Goal: Transaction & Acquisition: Obtain resource

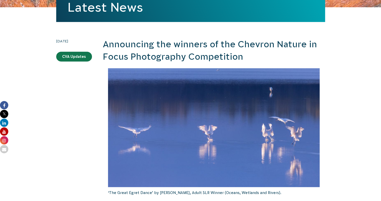
scroll to position [117, 0]
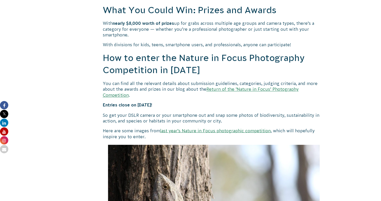
scroll to position [457, 0]
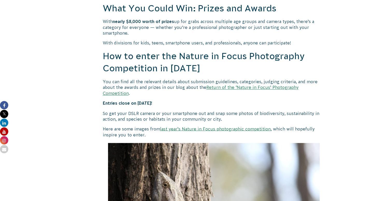
click at [253, 87] on link "Return of the ‘Nature in Focus’ Photography Competition" at bounding box center [201, 90] width 196 height 10
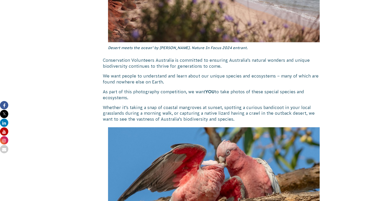
scroll to position [513, 0]
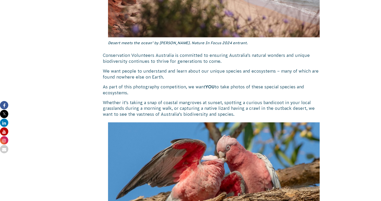
drag, startPoint x: 381, startPoint y: 47, endPoint x: 381, endPoint y: 86, distance: 39.4
drag, startPoint x: 381, startPoint y: 86, endPoint x: 366, endPoint y: 92, distance: 15.8
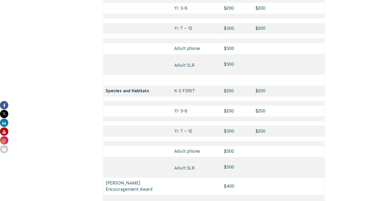
scroll to position [2577, 0]
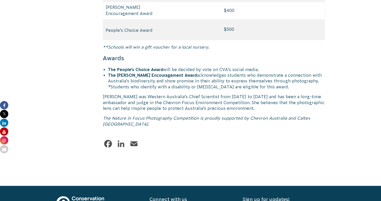
drag, startPoint x: 380, startPoint y: 176, endPoint x: 383, endPoint y: 166, distance: 9.7
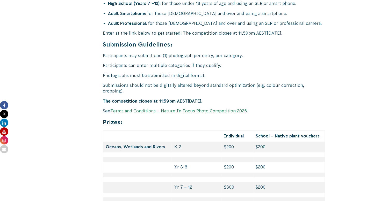
scroll to position [2157, 0]
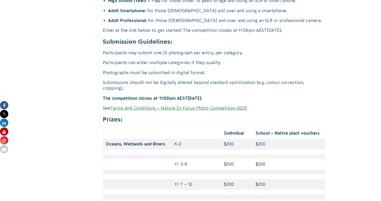
click at [229, 106] on link "Terms and Conditions – Nature In Focus Photo Competition 2025" at bounding box center [178, 108] width 136 height 5
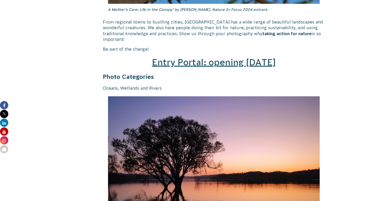
scroll to position [772, 0]
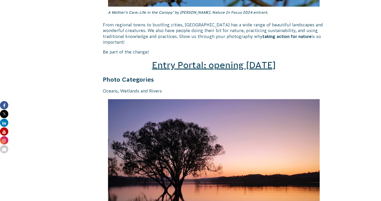
click at [236, 61] on span "Entry Portal: opening July 4" at bounding box center [214, 65] width 124 height 10
